Goal: Task Accomplishment & Management: Complete application form

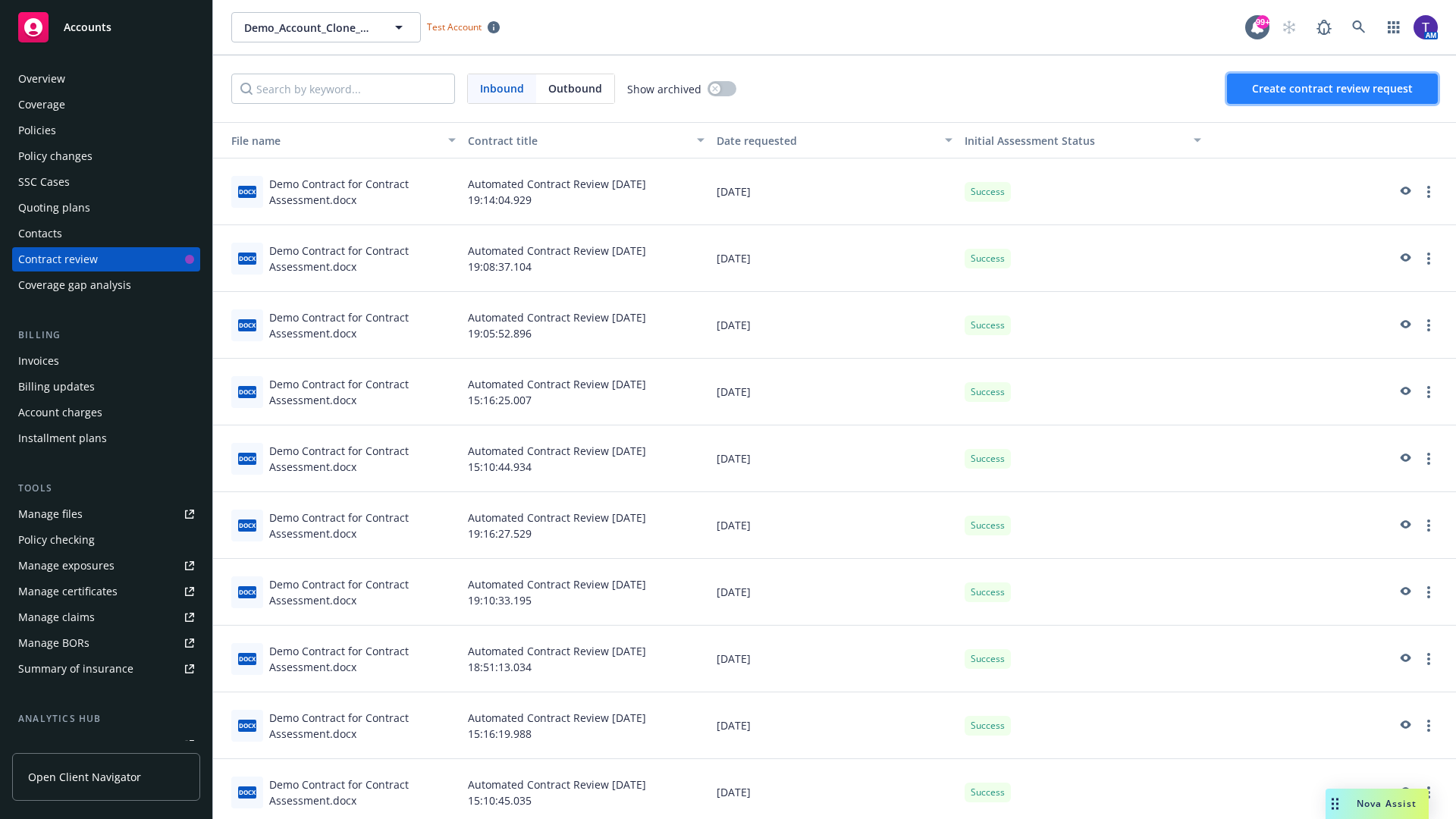
click at [1334, 88] on span "Create contract review request" at bounding box center [1333, 88] width 161 height 15
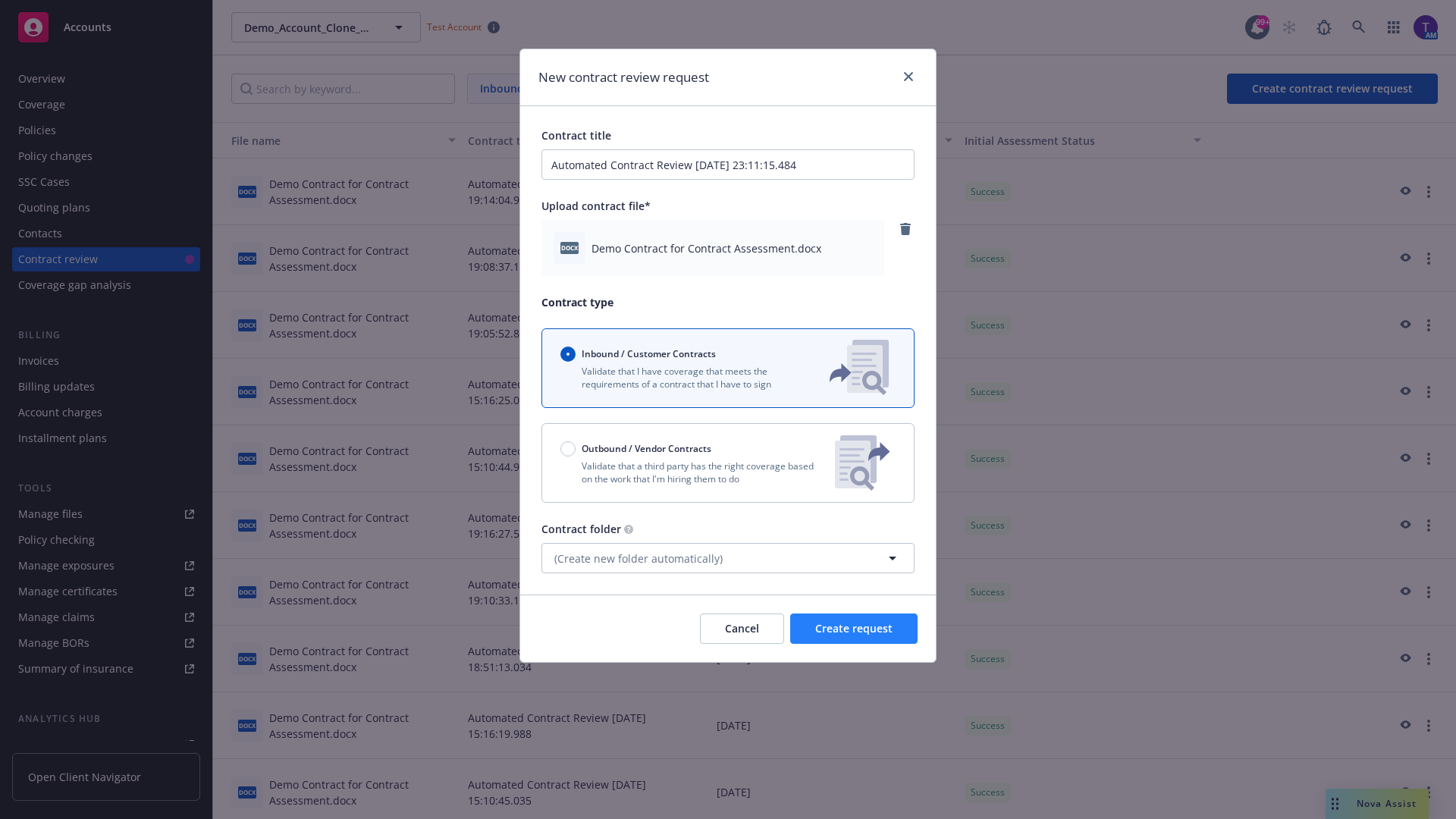
type input "Automated Contract Review [DATE] 23:11:15.484"
click at [855, 629] on span "Create request" at bounding box center [855, 628] width 77 height 15
